Goal: Information Seeking & Learning: Learn about a topic

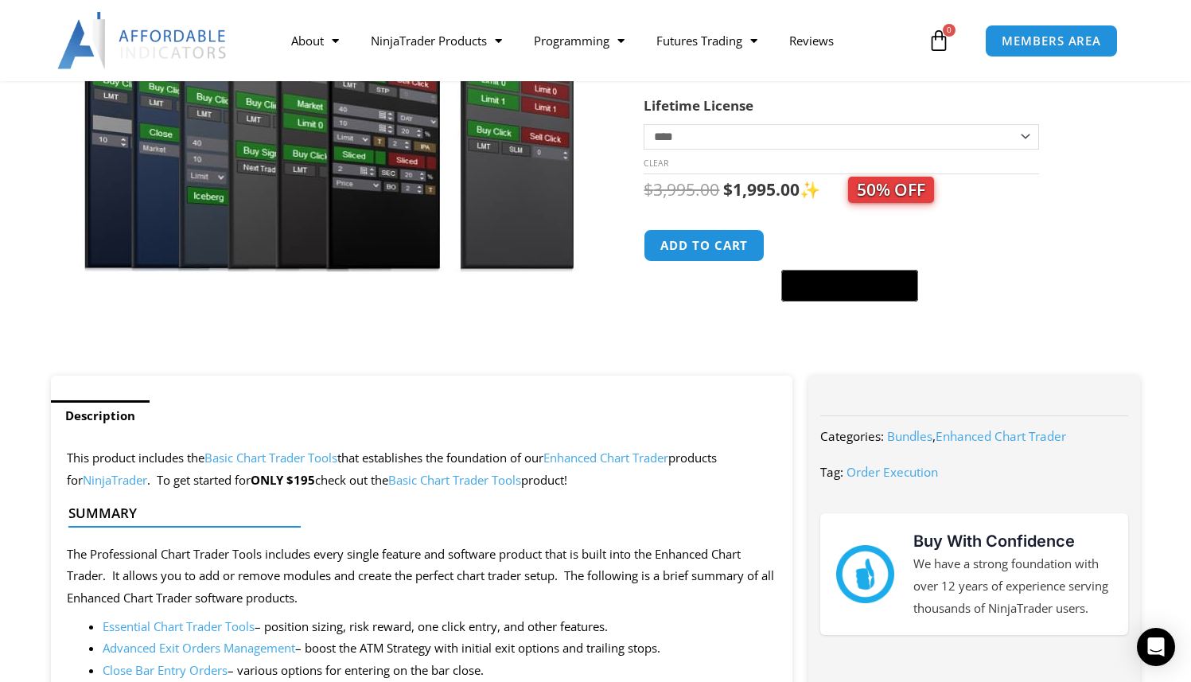
scroll to position [336, 0]
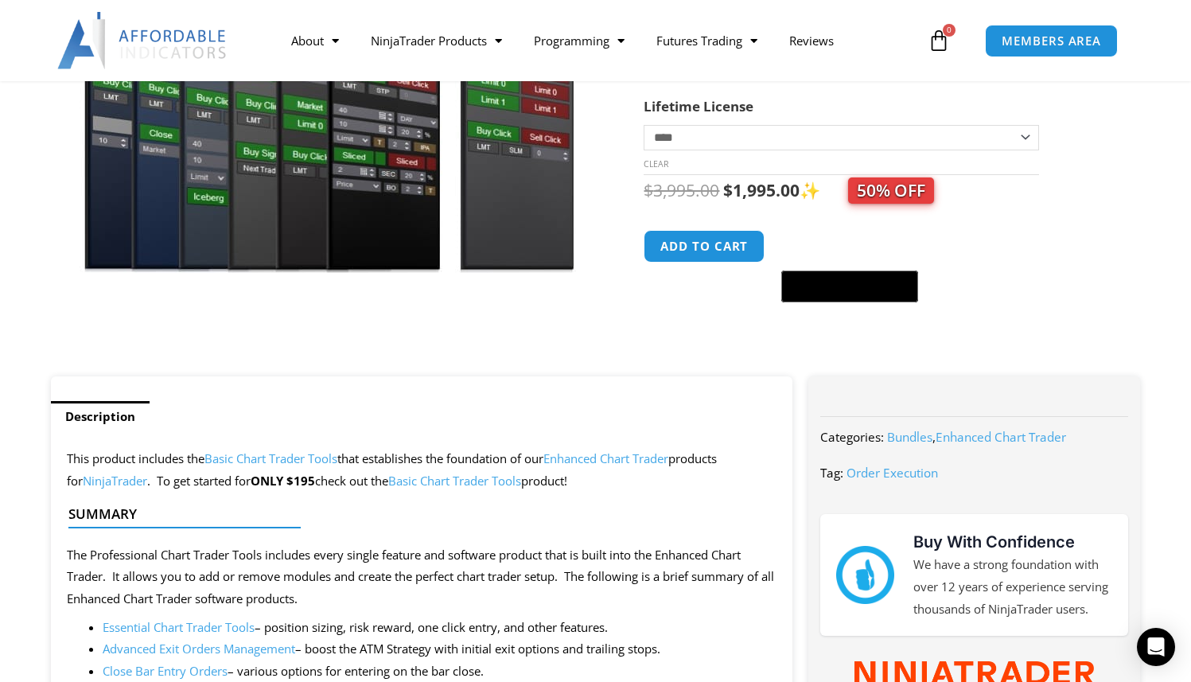
click at [739, 423] on ul "Description" at bounding box center [422, 416] width 742 height 32
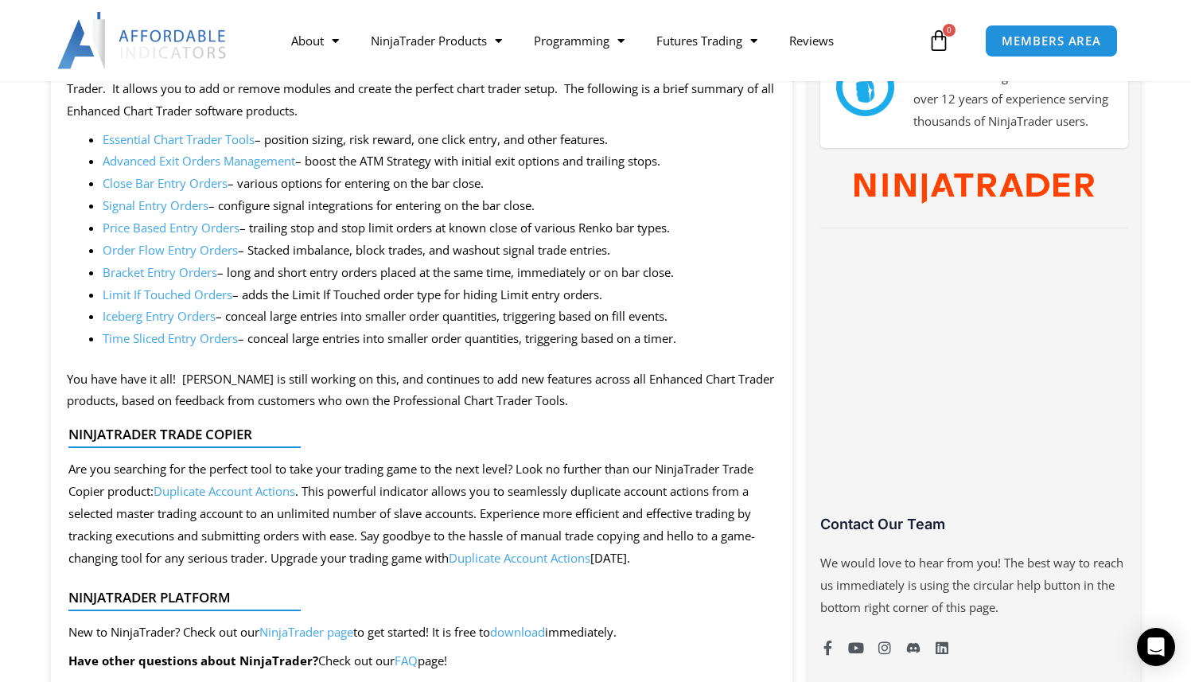
scroll to position [971, 0]
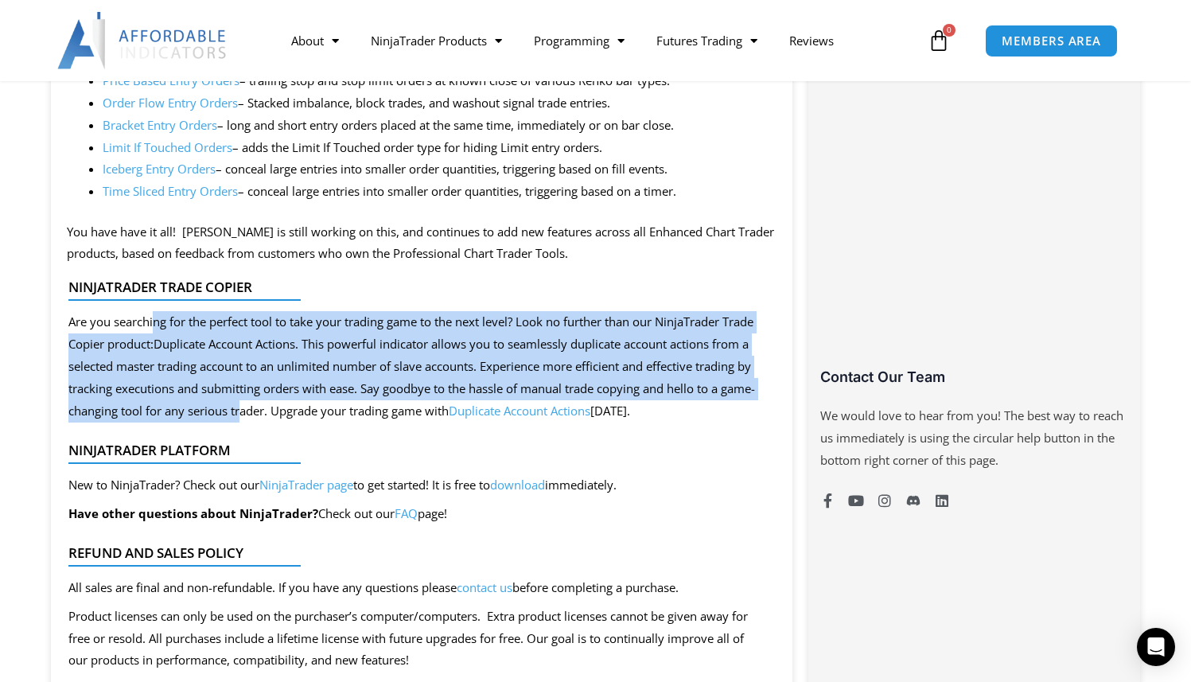
drag, startPoint x: 154, startPoint y: 333, endPoint x: 299, endPoint y: 402, distance: 160.8
click at [299, 402] on div "Are you searching for the perfect tool to take your trading game to the next le…" at bounding box center [415, 366] width 694 height 111
click at [300, 402] on div "Are you searching for the perfect tool to take your trading game to the next le…" at bounding box center [415, 366] width 694 height 111
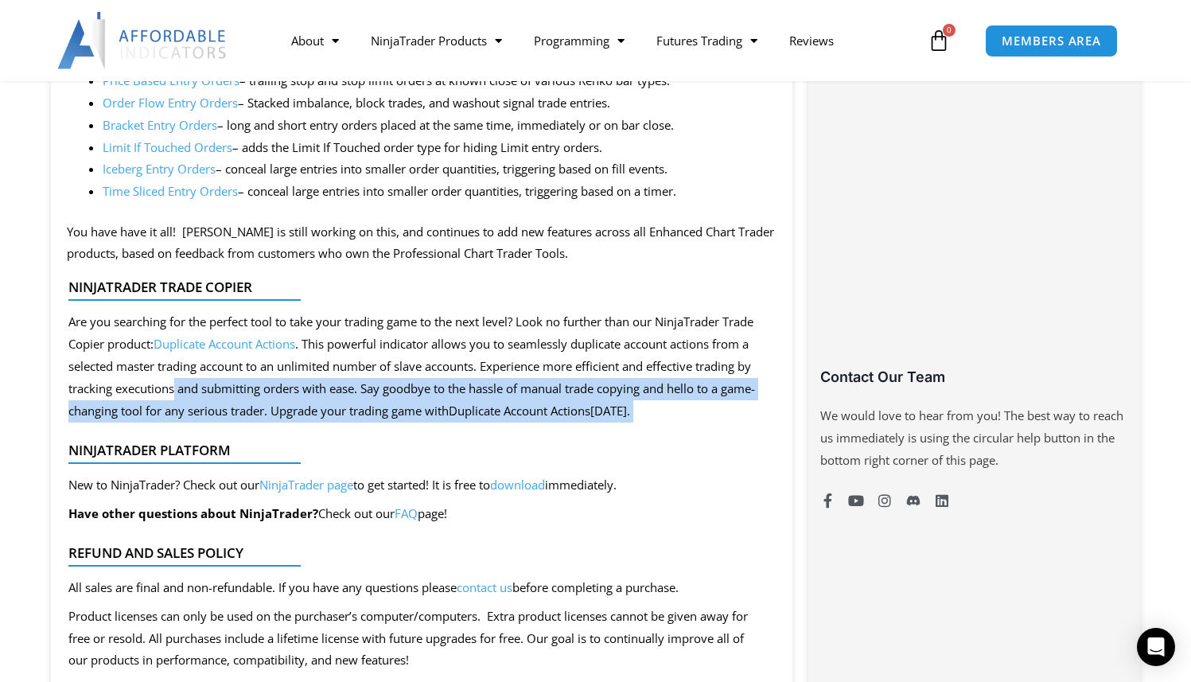
click at [403, 424] on form "NinjaTrader Trade Copier Are you searching for the perfect tool to take your tr…" at bounding box center [422, 524] width 710 height 507
click at [403, 424] on div "NinjaTrader Platform New to NinjaTrader? Check out our NinjaTrader page to get …" at bounding box center [422, 474] width 710 height 128
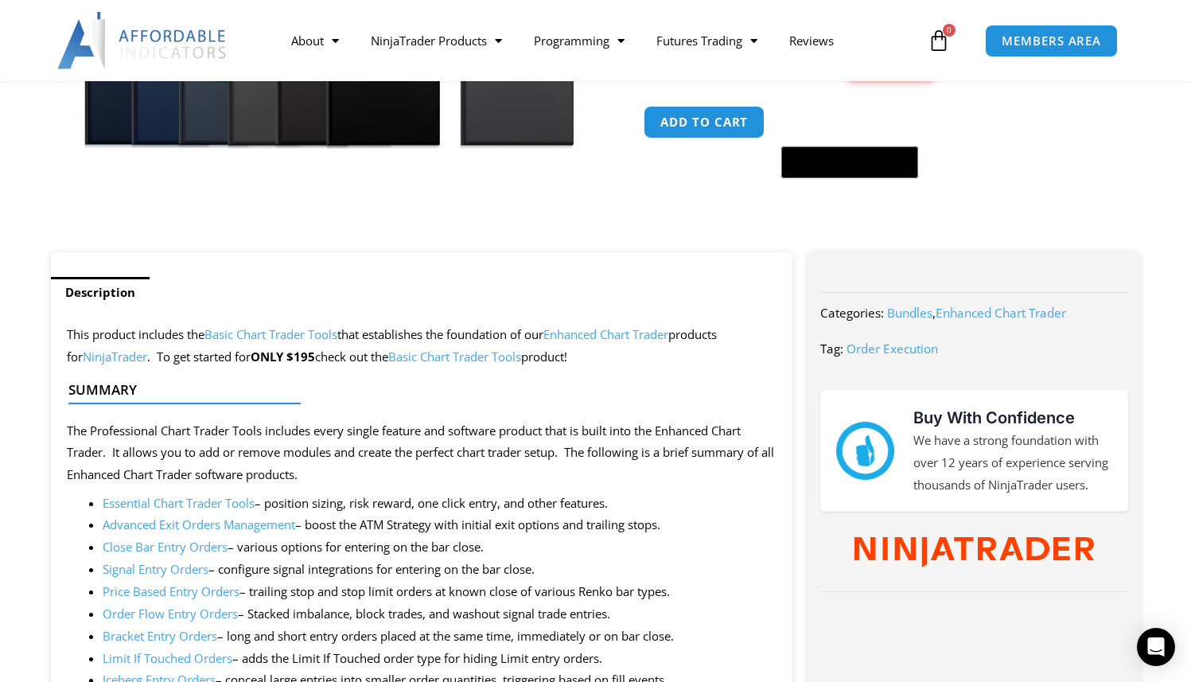
scroll to position [636, 0]
